Goal: Check status: Check status

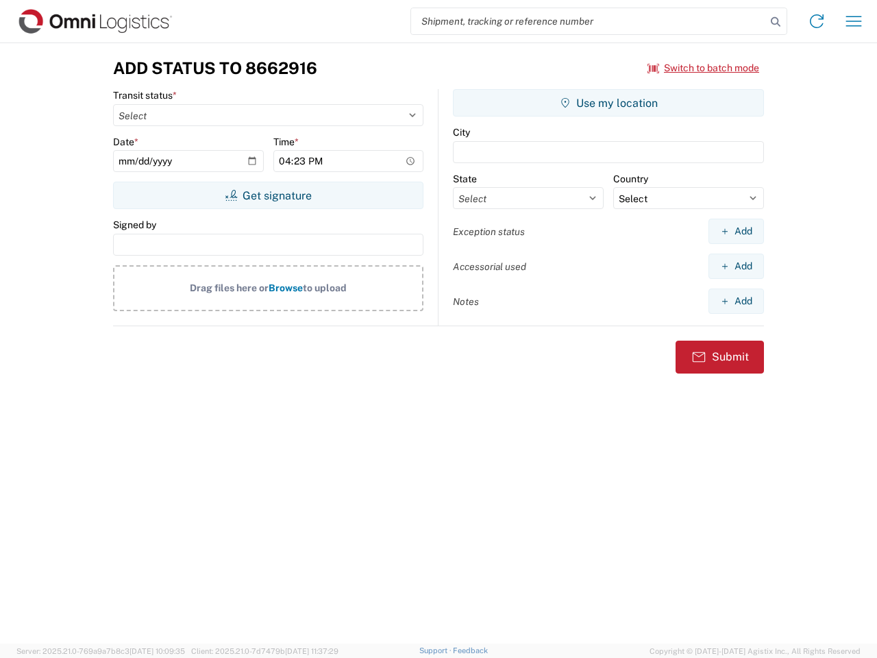
click at [589, 21] on input "search" at bounding box center [588, 21] width 355 height 26
click at [776, 22] on icon at bounding box center [775, 21] width 19 height 19
click at [817, 21] on icon at bounding box center [817, 21] width 22 height 22
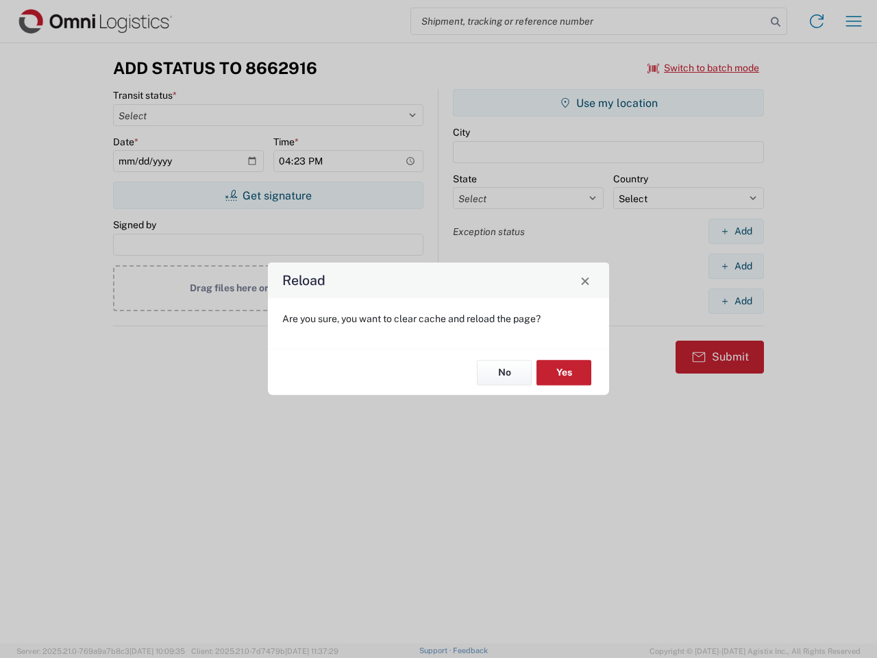
click at [854, 21] on div "Reload Are you sure, you want to clear cache and reload the page? No Yes" at bounding box center [438, 329] width 877 height 658
click at [704, 68] on div "Reload Are you sure, you want to clear cache and reload the page? No Yes" at bounding box center [438, 329] width 877 height 658
click at [268, 195] on div "Reload Are you sure, you want to clear cache and reload the page? No Yes" at bounding box center [438, 329] width 877 height 658
click at [609, 103] on div "Reload Are you sure, you want to clear cache and reload the page? No Yes" at bounding box center [438, 329] width 877 height 658
click at [736, 231] on div "Reload Are you sure, you want to clear cache and reload the page? No Yes" at bounding box center [438, 329] width 877 height 658
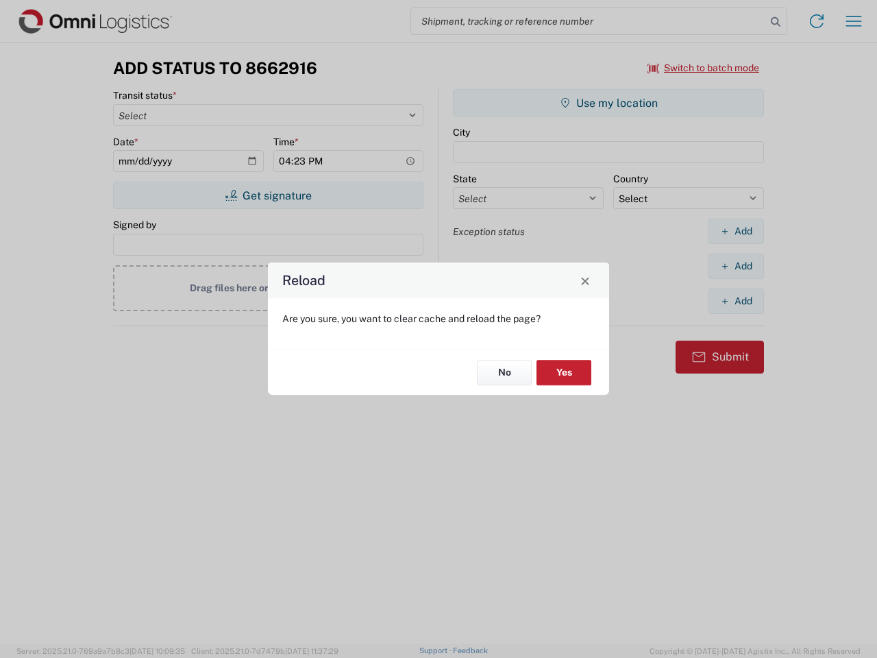
click at [736, 266] on div "Reload Are you sure, you want to clear cache and reload the page? No Yes" at bounding box center [438, 329] width 877 height 658
click at [736, 301] on div "Reload Are you sure, you want to clear cache and reload the page? No Yes" at bounding box center [438, 329] width 877 height 658
